Goal: Transaction & Acquisition: Purchase product/service

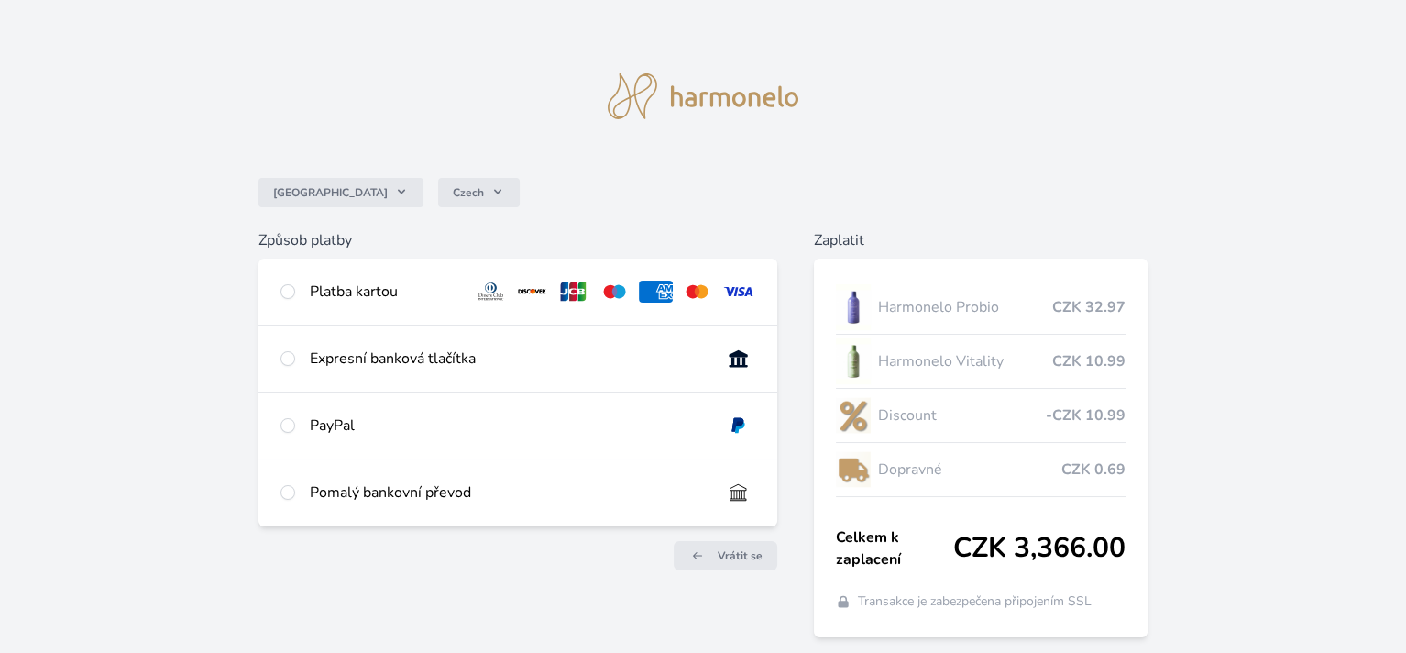
click at [315, 293] on div "Platba kartou" at bounding box center [384, 291] width 149 height 22
radio input "true"
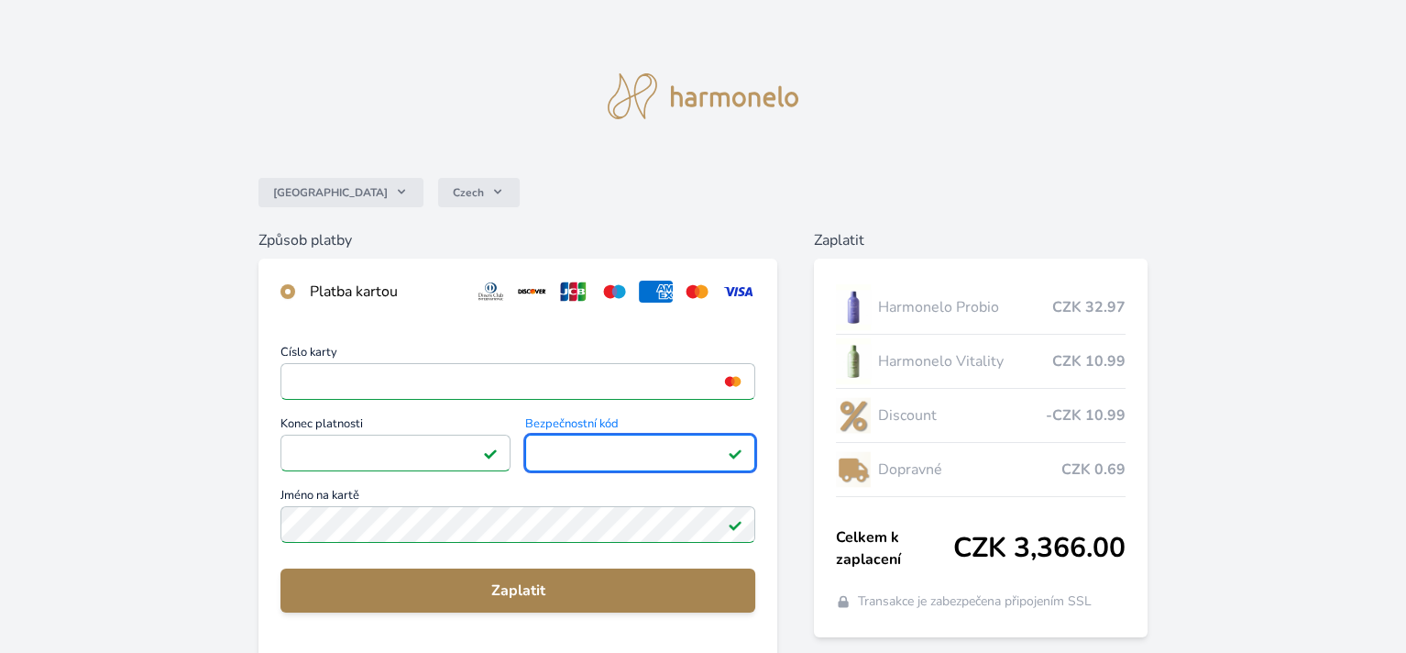
click at [571, 595] on span "Zaplatit" at bounding box center [517, 590] width 445 height 22
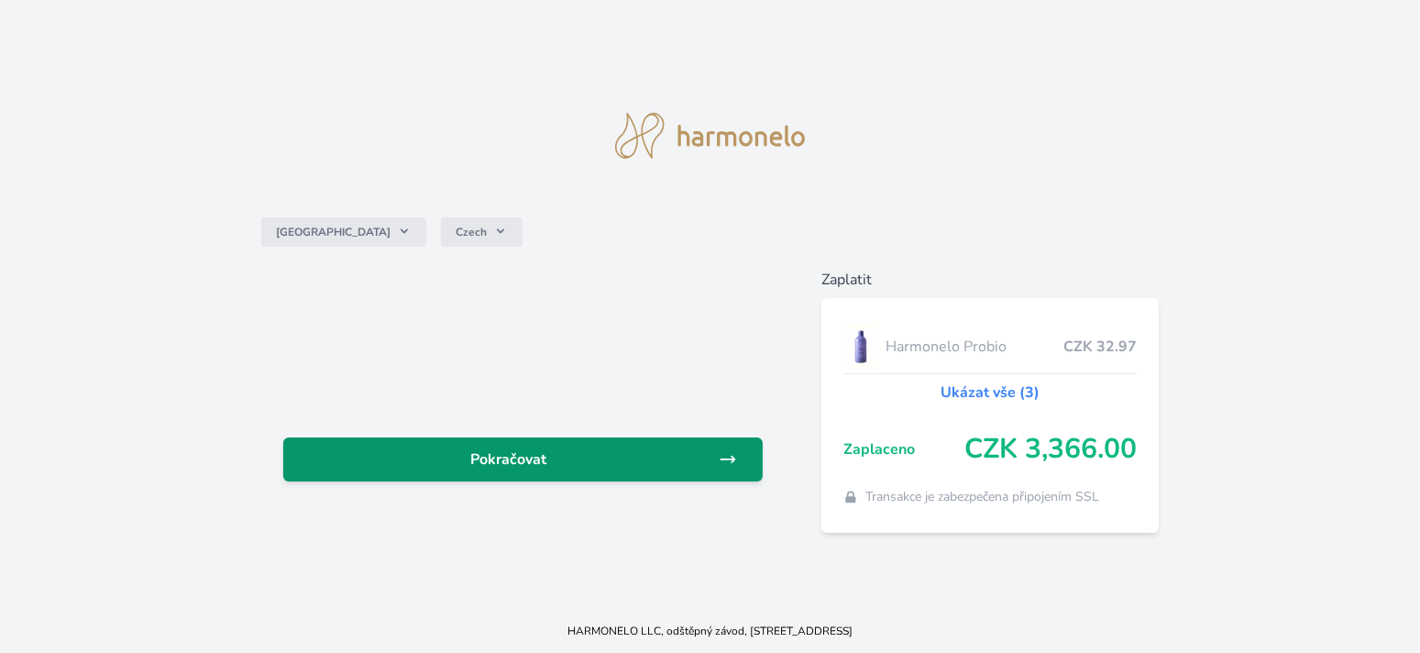
click at [562, 443] on link "Pokračovat" at bounding box center [523, 459] width 480 height 44
